Goal: Task Accomplishment & Management: Use online tool/utility

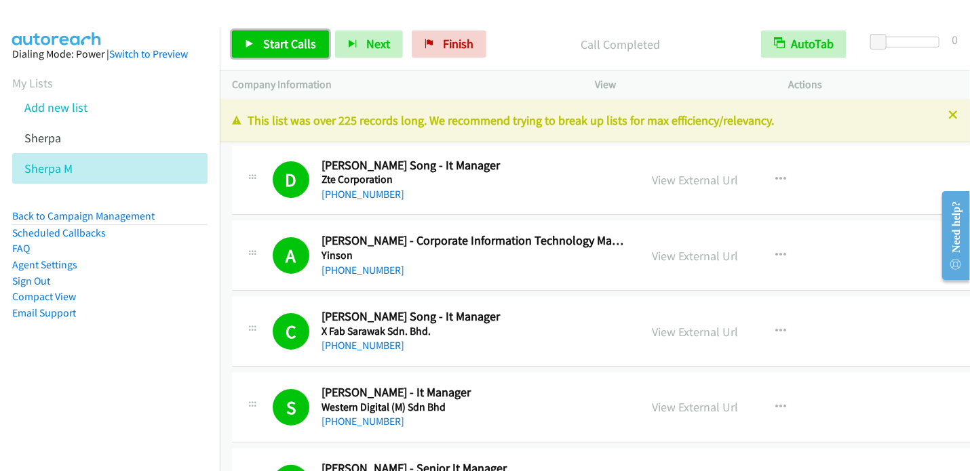
drag, startPoint x: 267, startPoint y: 46, endPoint x: 267, endPoint y: 37, distance: 8.8
click at [267, 45] on span "Start Calls" at bounding box center [289, 44] width 53 height 16
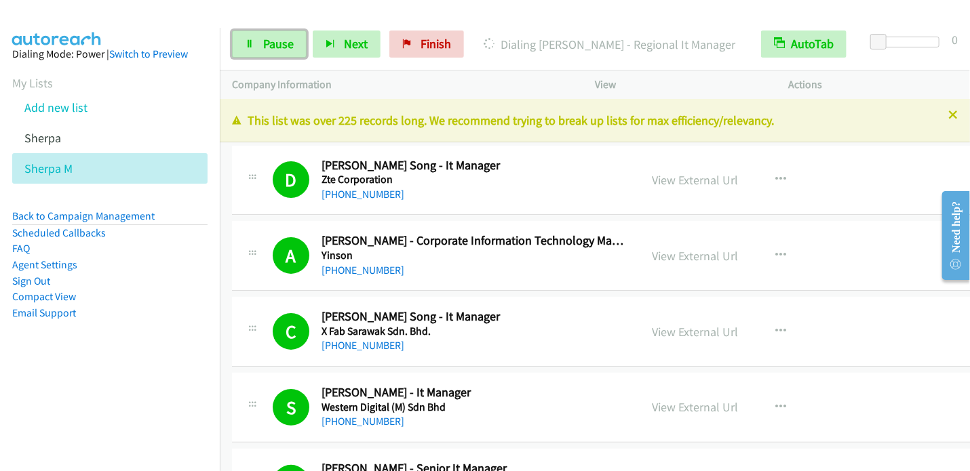
drag, startPoint x: 260, startPoint y: 41, endPoint x: 279, endPoint y: 5, distance: 41.3
click at [260, 41] on link "Pause" at bounding box center [269, 44] width 75 height 27
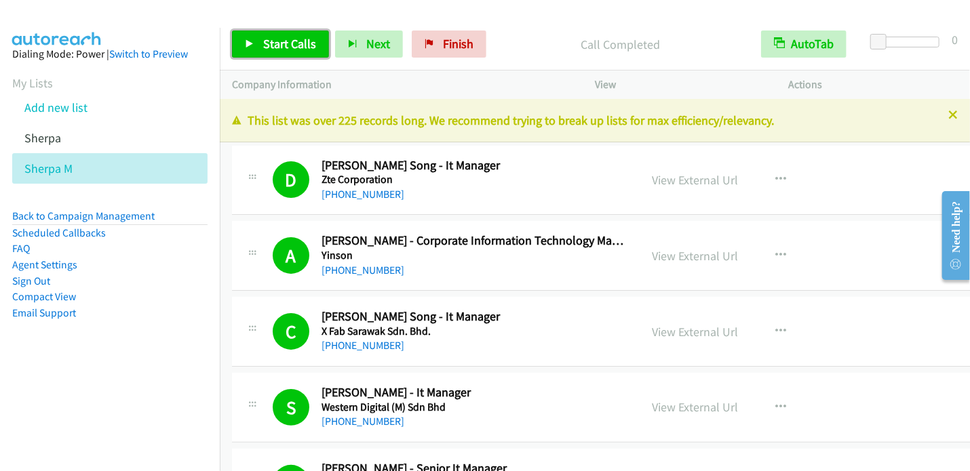
click at [277, 51] on span "Start Calls" at bounding box center [289, 44] width 53 height 16
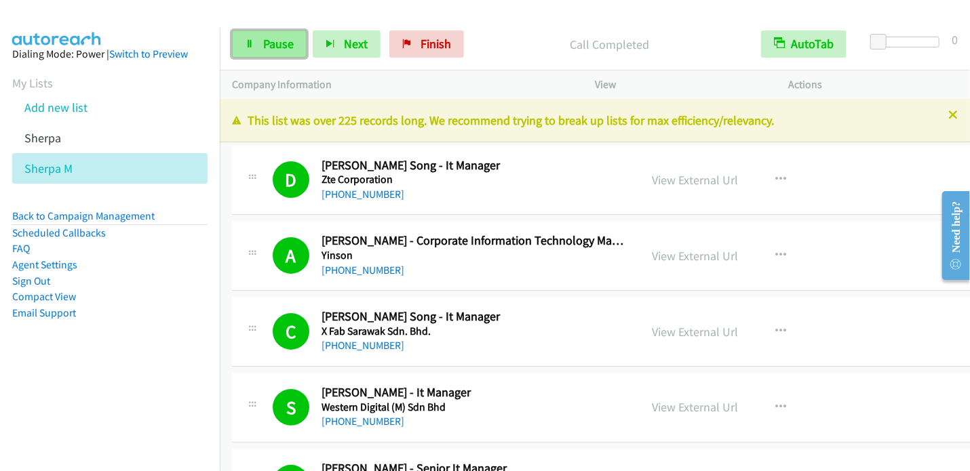
click at [275, 45] on span "Pause" at bounding box center [278, 44] width 31 height 16
click at [253, 45] on icon at bounding box center [249, 44] width 9 height 9
click at [250, 45] on icon at bounding box center [249, 44] width 9 height 9
click at [271, 45] on span "Pause" at bounding box center [278, 44] width 31 height 16
click at [246, 45] on icon at bounding box center [249, 44] width 9 height 9
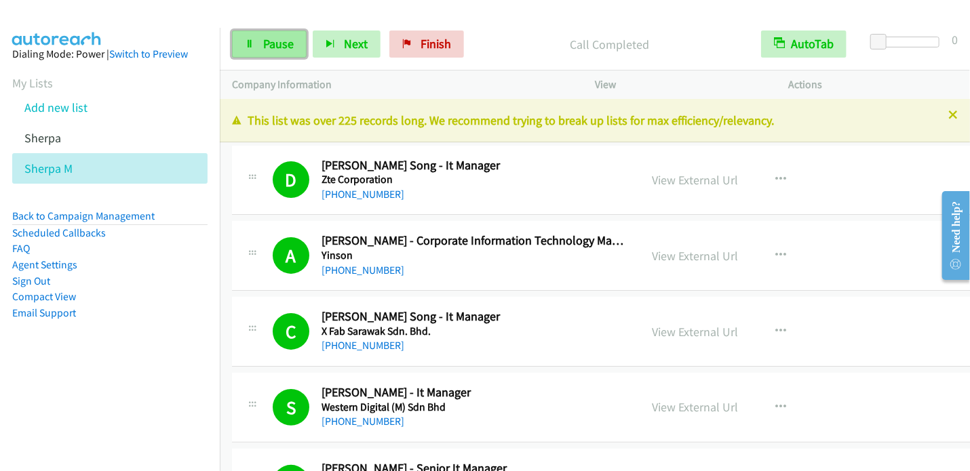
click at [246, 45] on icon at bounding box center [249, 44] width 9 height 9
click at [250, 45] on icon at bounding box center [249, 44] width 9 height 9
click at [248, 43] on icon at bounding box center [249, 44] width 9 height 9
click at [44, 279] on link "Sign Out" at bounding box center [31, 281] width 38 height 13
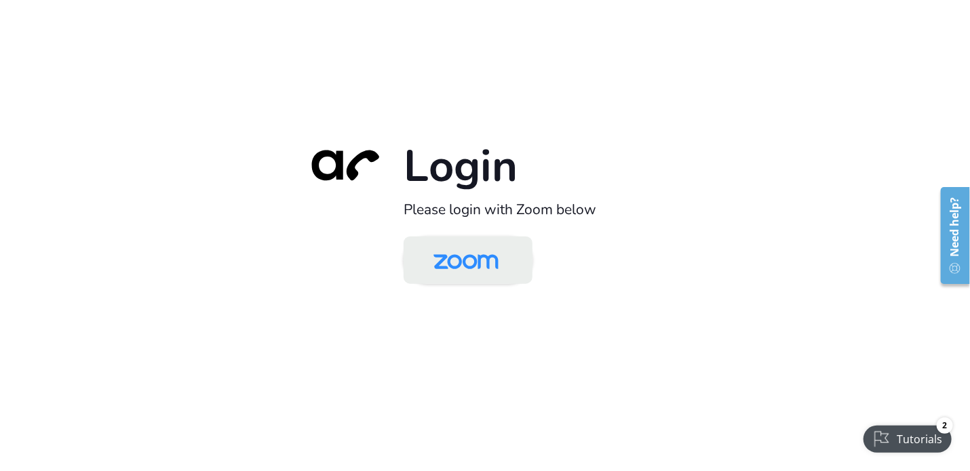
click at [459, 263] on img at bounding box center [466, 261] width 94 height 44
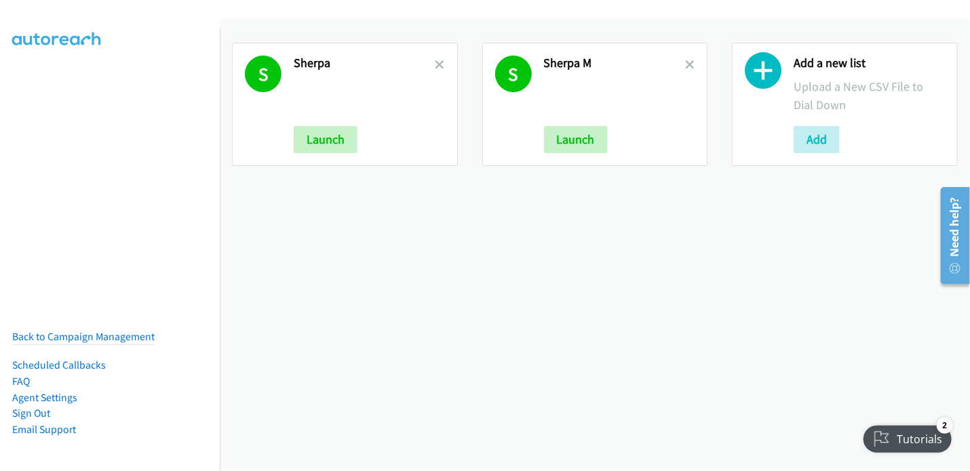
click at [130, 204] on nav "Back to Campaign Management Scheduled Callbacks FAQ Agent Settings Sign Out Com…" at bounding box center [110, 263] width 220 height 471
click at [686, 67] on icon at bounding box center [689, 65] width 9 height 9
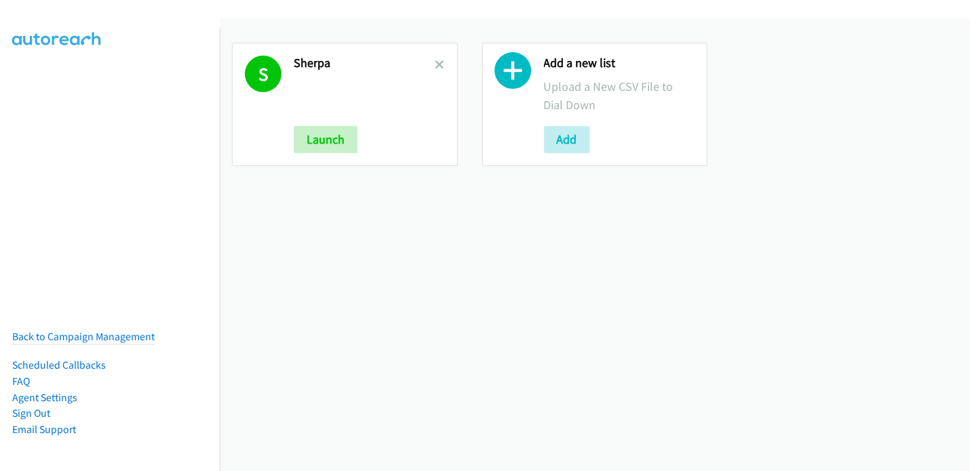
click at [438, 66] on icon at bounding box center [440, 65] width 9 height 9
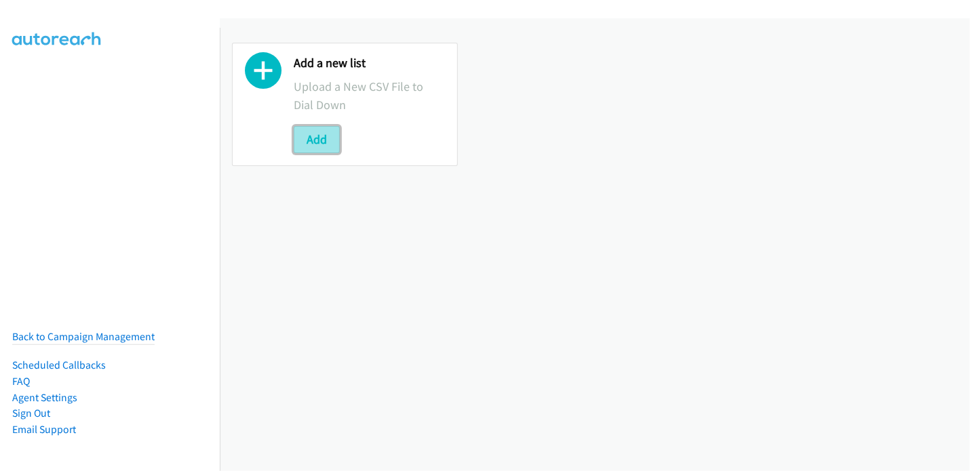
click at [313, 143] on button "Add" at bounding box center [317, 139] width 46 height 27
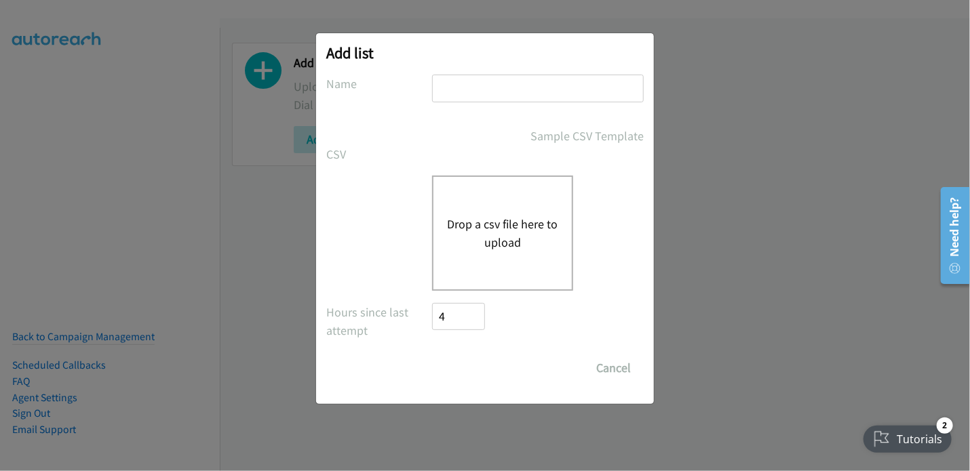
click at [461, 91] on input "text" at bounding box center [538, 89] width 212 height 28
type input "Sherpa"
click at [498, 230] on button "Drop a csv file here to upload" at bounding box center [502, 233] width 111 height 37
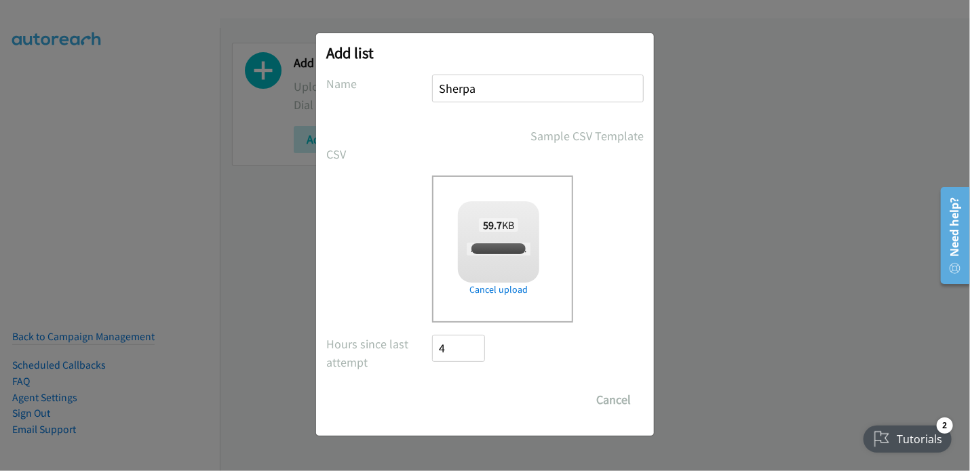
checkbox input "true"
click at [471, 406] on input "Save List" at bounding box center [467, 400] width 71 height 27
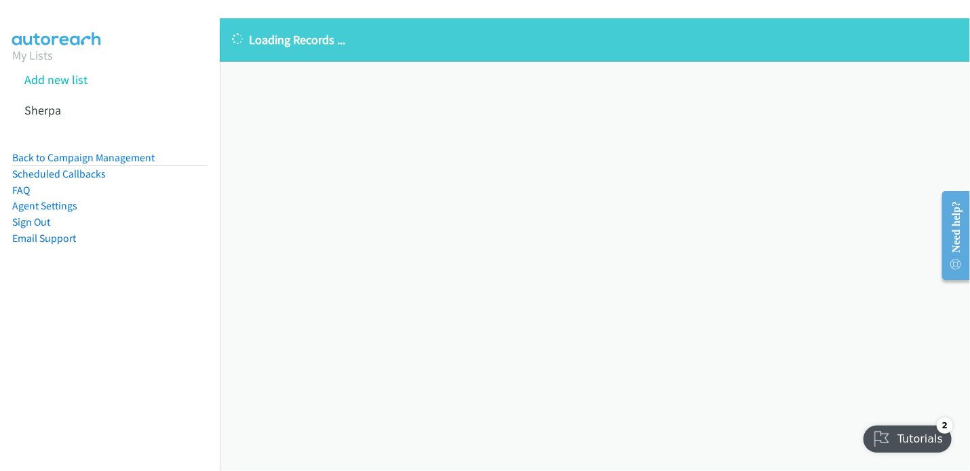
click at [113, 318] on nav "My Lists Add new list Sherpa Back to Campaign Management Scheduled Callbacks FA…" at bounding box center [110, 263] width 220 height 471
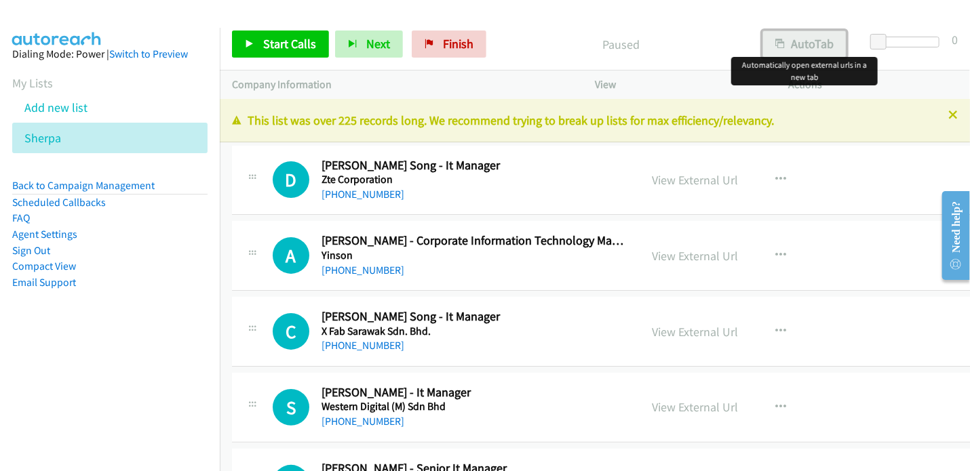
click at [813, 51] on button "AutoTab" at bounding box center [804, 44] width 84 height 27
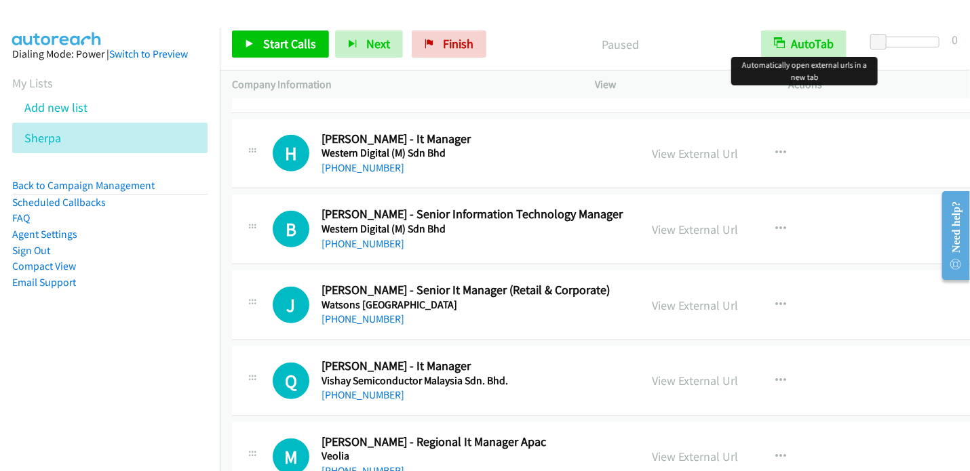
scroll to position [204, 0]
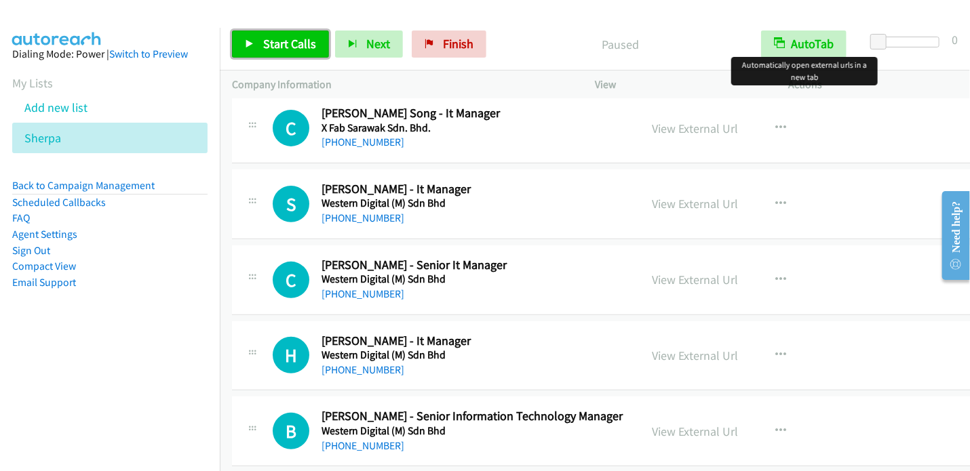
click at [263, 46] on span "Start Calls" at bounding box center [289, 44] width 53 height 16
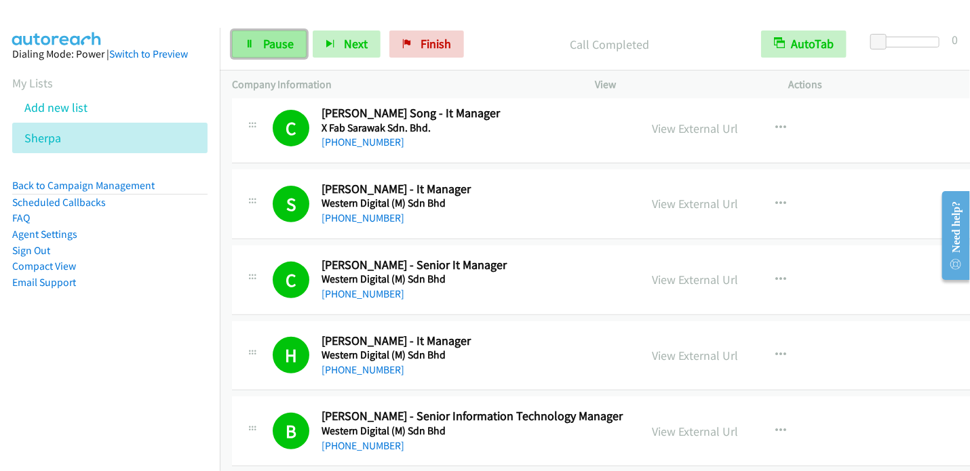
click at [280, 41] on span "Pause" at bounding box center [278, 44] width 31 height 16
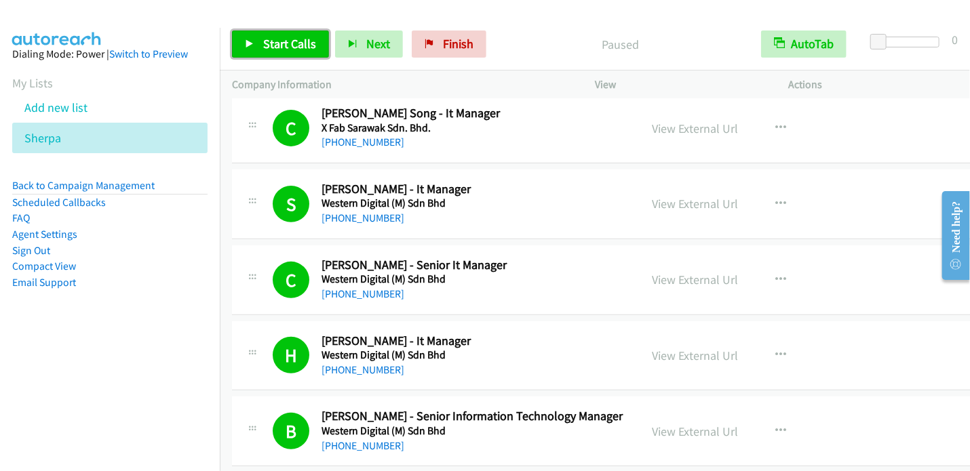
click at [274, 48] on span "Start Calls" at bounding box center [289, 44] width 53 height 16
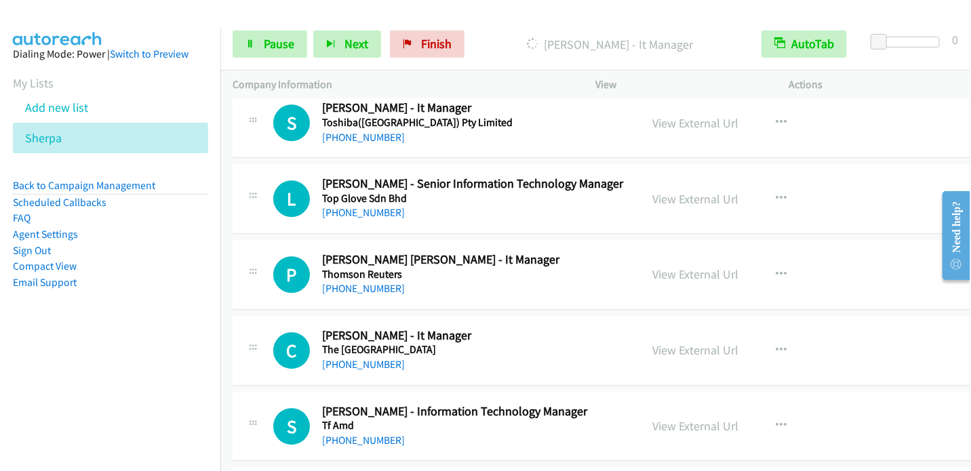
scroll to position [1764, 0]
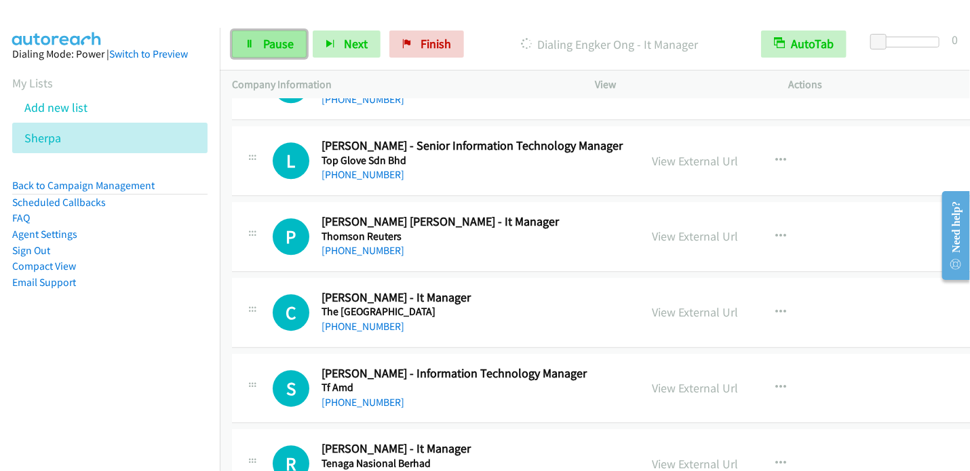
click at [276, 48] on span "Pause" at bounding box center [278, 44] width 31 height 16
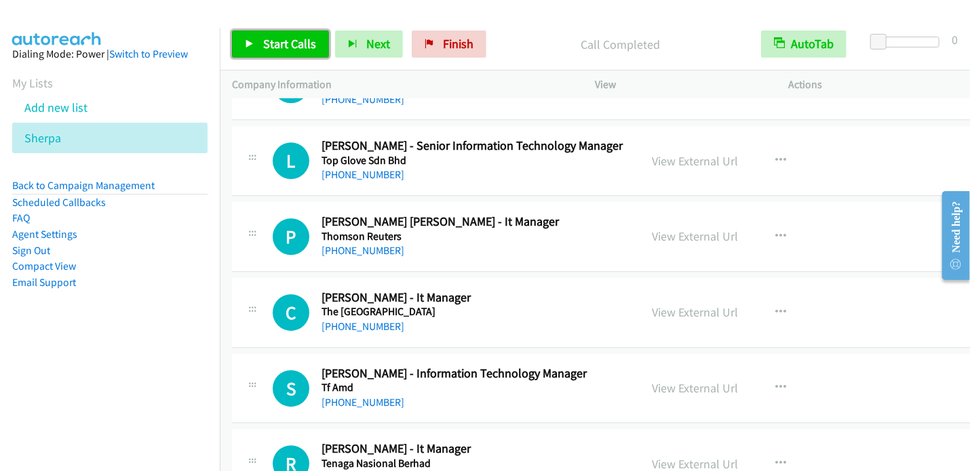
drag, startPoint x: 271, startPoint y: 47, endPoint x: 278, endPoint y: 43, distance: 7.9
click at [271, 47] on span "Start Calls" at bounding box center [289, 44] width 53 height 16
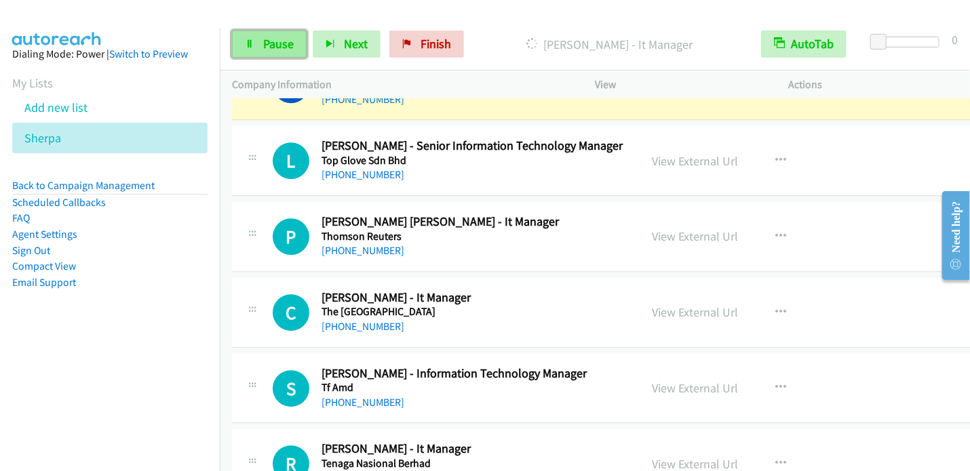
click at [254, 43] on link "Pause" at bounding box center [269, 44] width 75 height 27
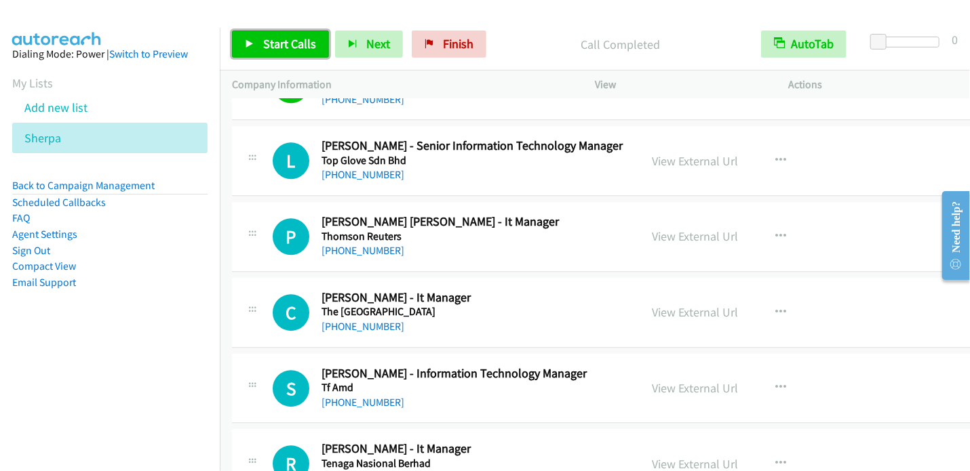
click at [290, 41] on span "Start Calls" at bounding box center [289, 44] width 53 height 16
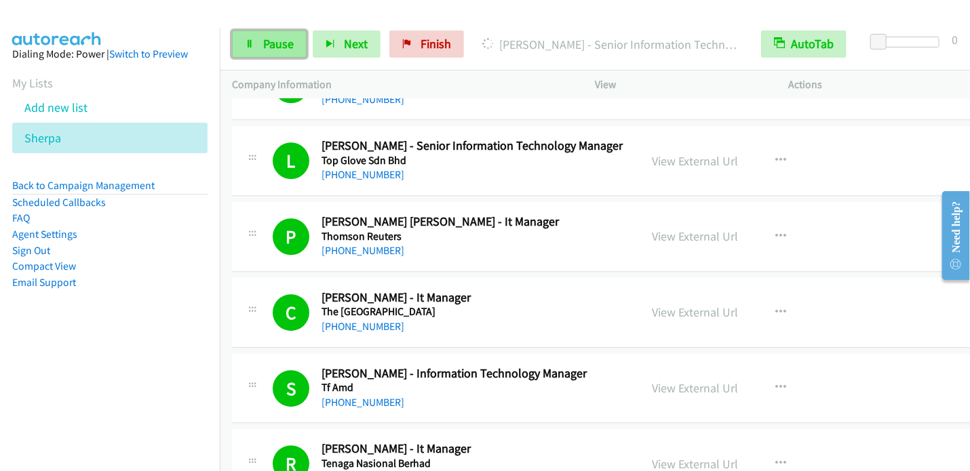
click at [271, 48] on span "Pause" at bounding box center [278, 44] width 31 height 16
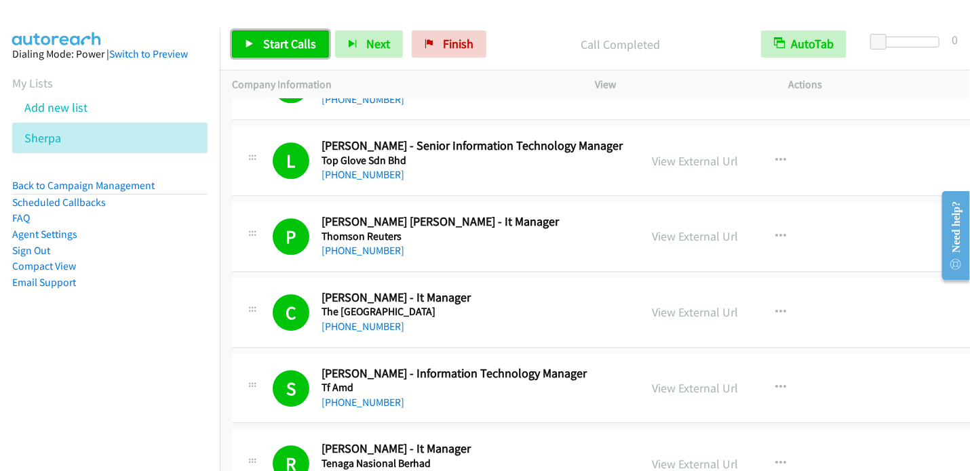
click at [276, 40] on span "Start Calls" at bounding box center [289, 44] width 53 height 16
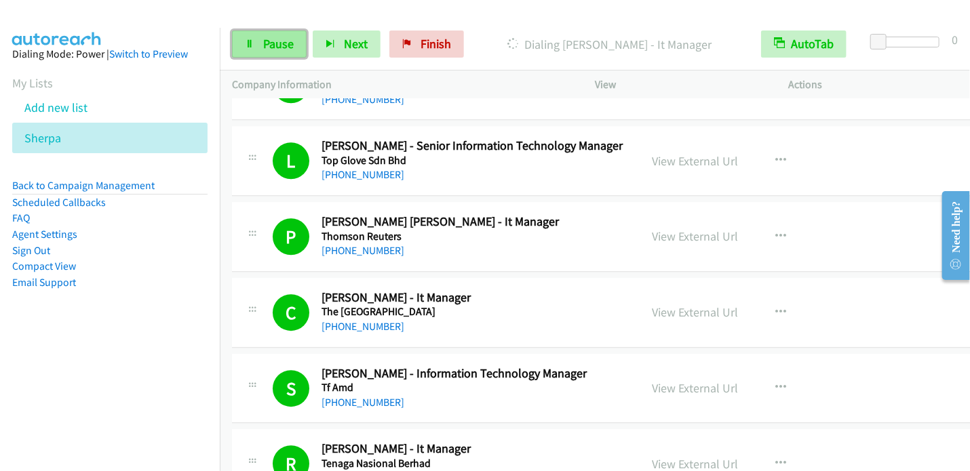
click at [277, 43] on span "Pause" at bounding box center [278, 44] width 31 height 16
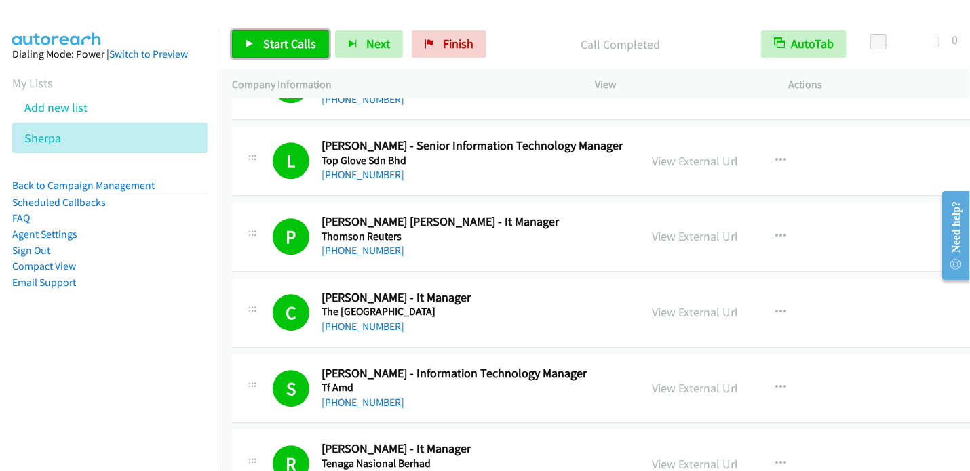
drag, startPoint x: 266, startPoint y: 43, endPoint x: 301, endPoint y: 8, distance: 49.4
click at [267, 43] on span "Start Calls" at bounding box center [289, 44] width 53 height 16
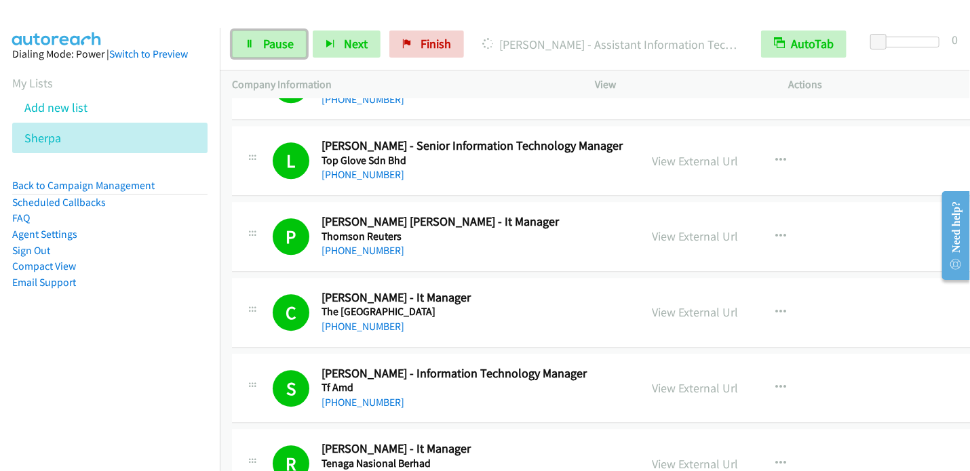
drag, startPoint x: 260, startPoint y: 38, endPoint x: 296, endPoint y: 5, distance: 48.5
click at [260, 38] on link "Pause" at bounding box center [269, 44] width 75 height 27
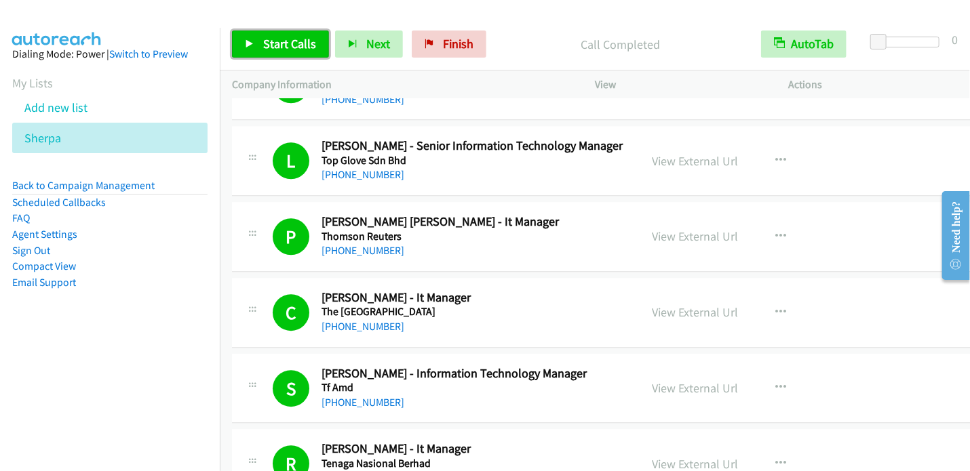
click at [272, 46] on span "Start Calls" at bounding box center [289, 44] width 53 height 16
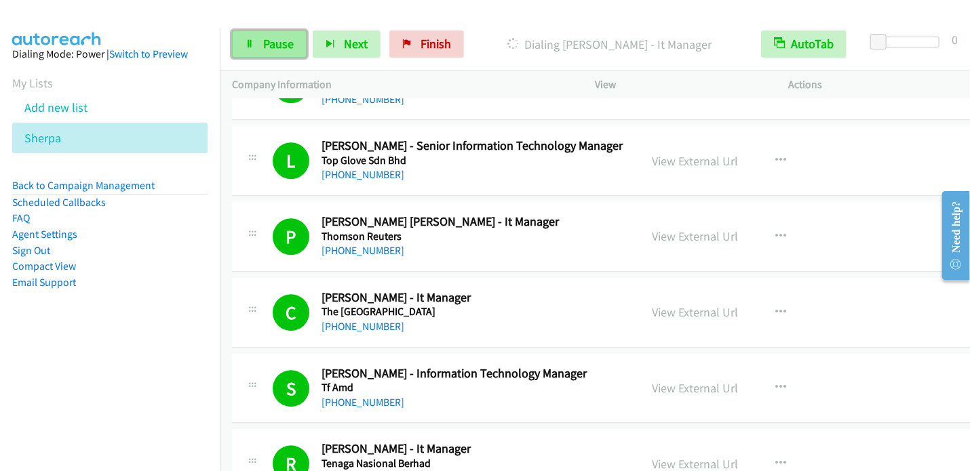
drag, startPoint x: 274, startPoint y: 43, endPoint x: 292, endPoint y: 31, distance: 21.6
click at [274, 43] on span "Pause" at bounding box center [278, 44] width 31 height 16
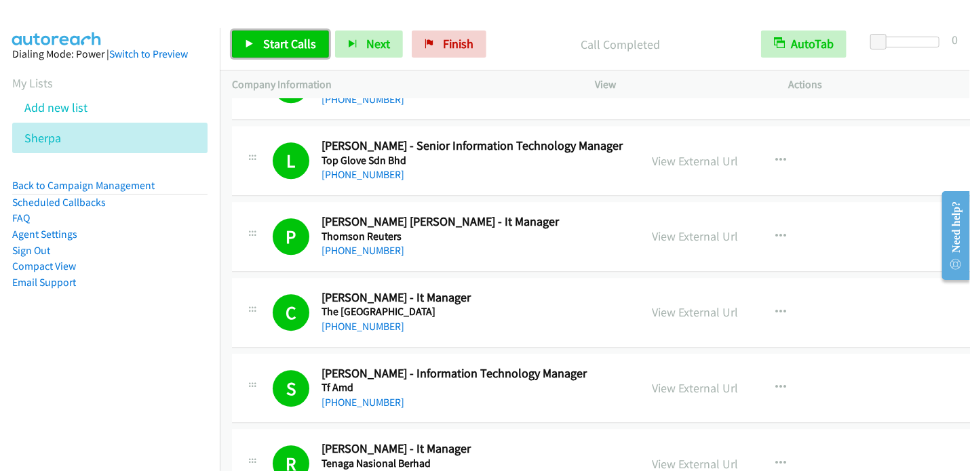
click at [272, 48] on span "Start Calls" at bounding box center [289, 44] width 53 height 16
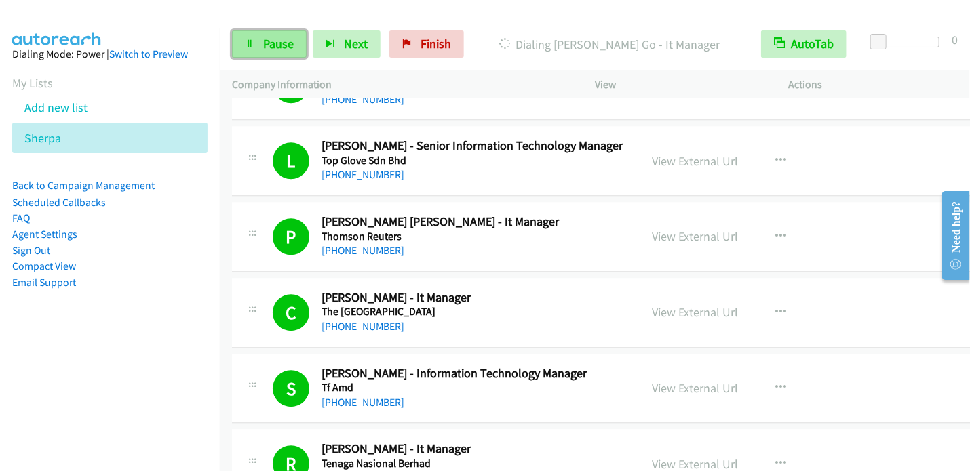
click at [260, 39] on link "Pause" at bounding box center [269, 44] width 75 height 27
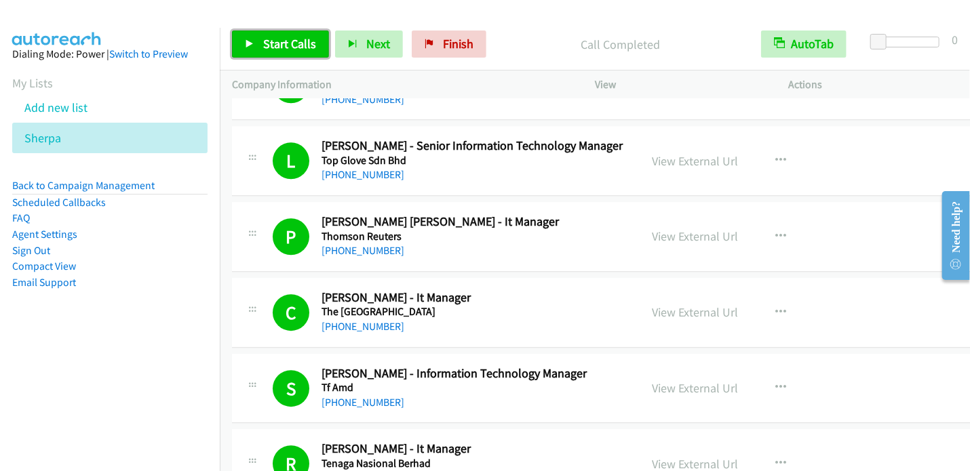
click at [270, 41] on span "Start Calls" at bounding box center [289, 44] width 53 height 16
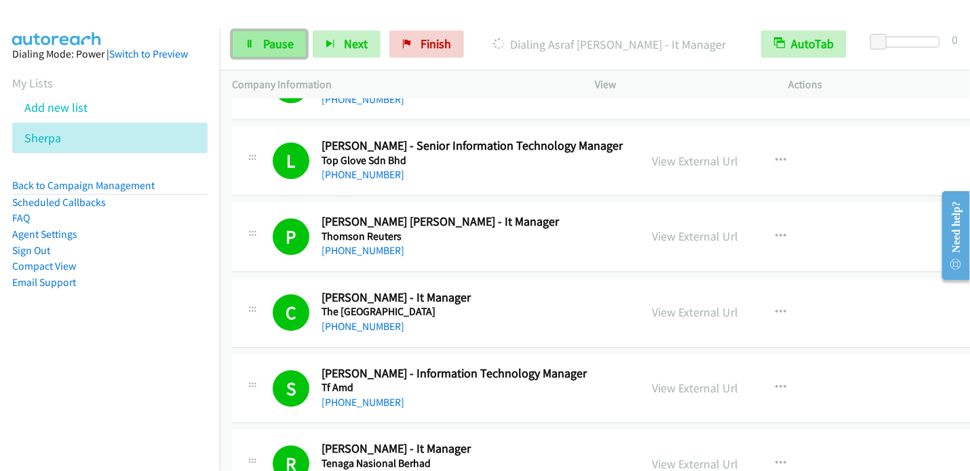
click at [288, 43] on span "Pause" at bounding box center [278, 44] width 31 height 16
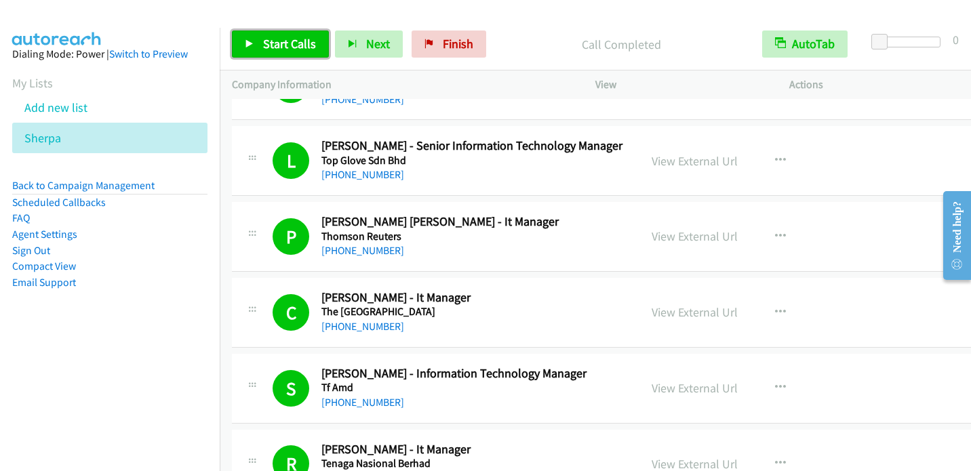
click at [275, 45] on span "Start Calls" at bounding box center [289, 44] width 53 height 16
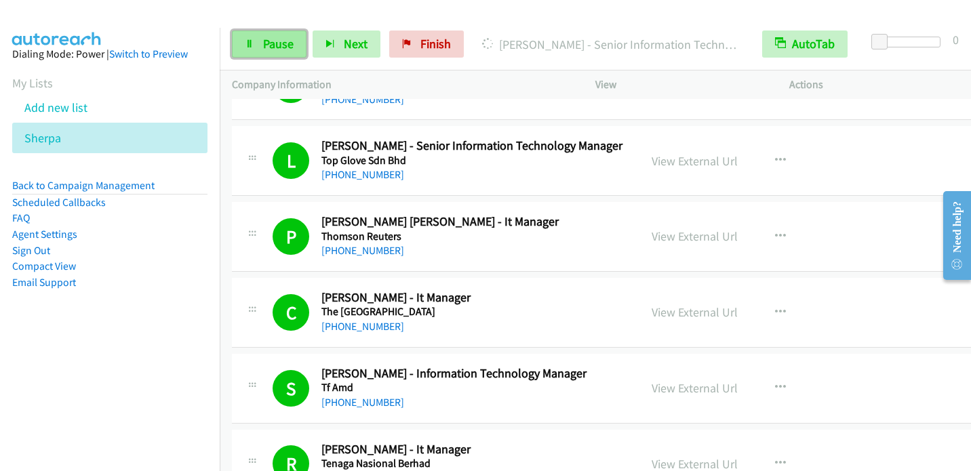
click at [275, 41] on span "Pause" at bounding box center [278, 44] width 31 height 16
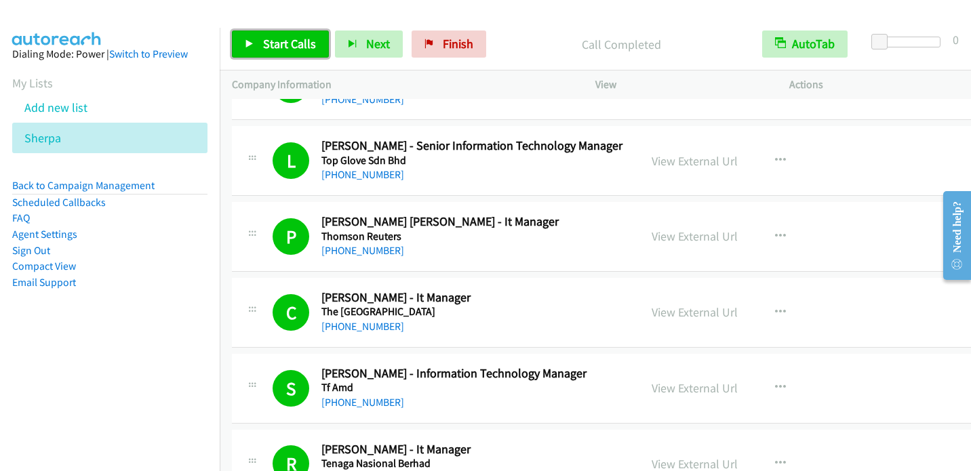
click at [296, 45] on span "Start Calls" at bounding box center [289, 44] width 53 height 16
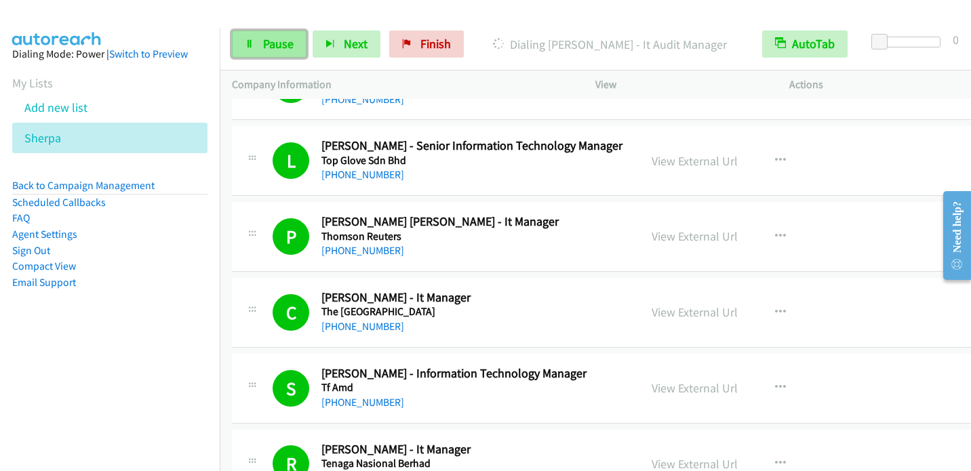
click at [285, 43] on span "Pause" at bounding box center [278, 44] width 31 height 16
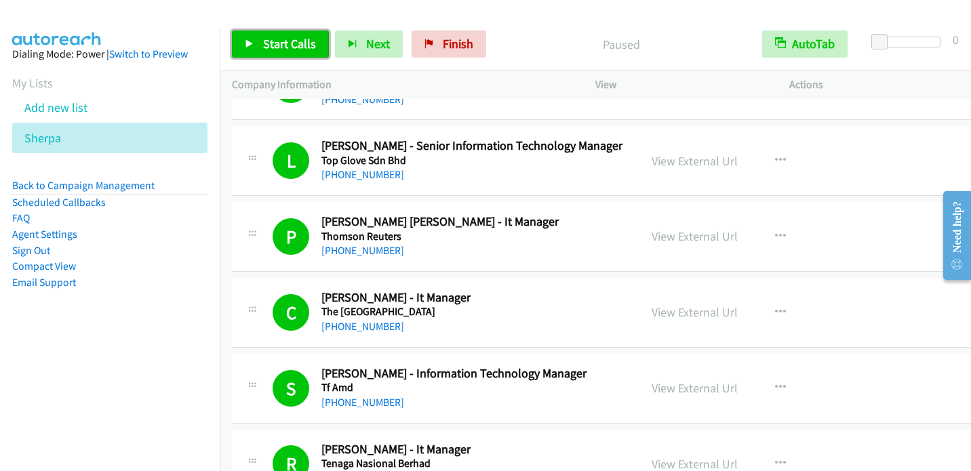
drag, startPoint x: 276, startPoint y: 40, endPoint x: 301, endPoint y: 15, distance: 35.5
click at [277, 40] on span "Start Calls" at bounding box center [289, 44] width 53 height 16
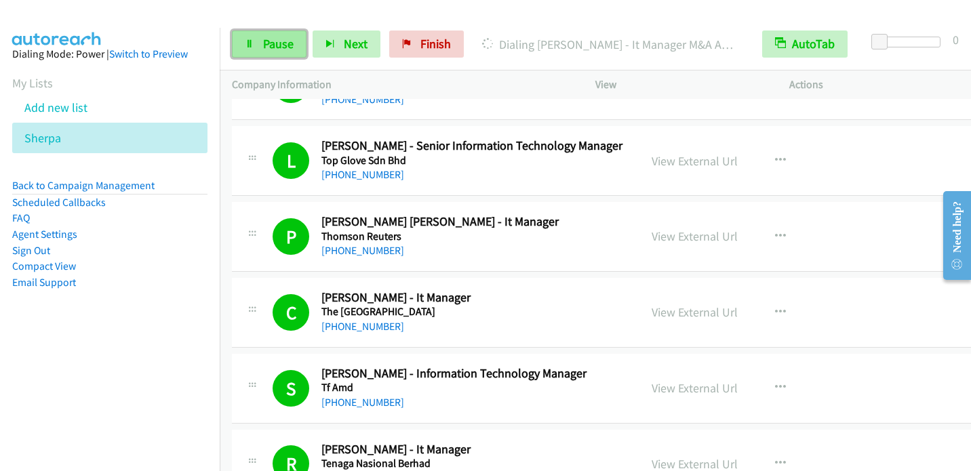
click at [263, 43] on span "Pause" at bounding box center [278, 44] width 31 height 16
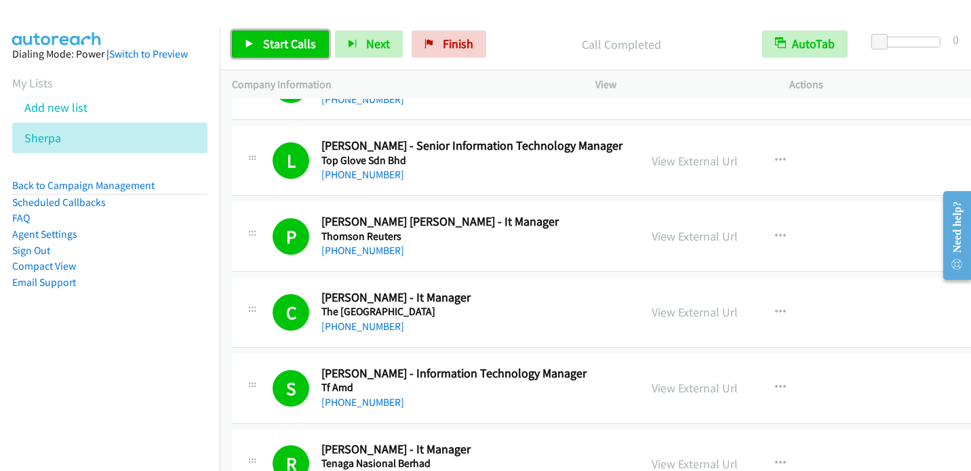
click at [282, 47] on span "Start Calls" at bounding box center [289, 44] width 53 height 16
